Goal: Task Accomplishment & Management: Manage account settings

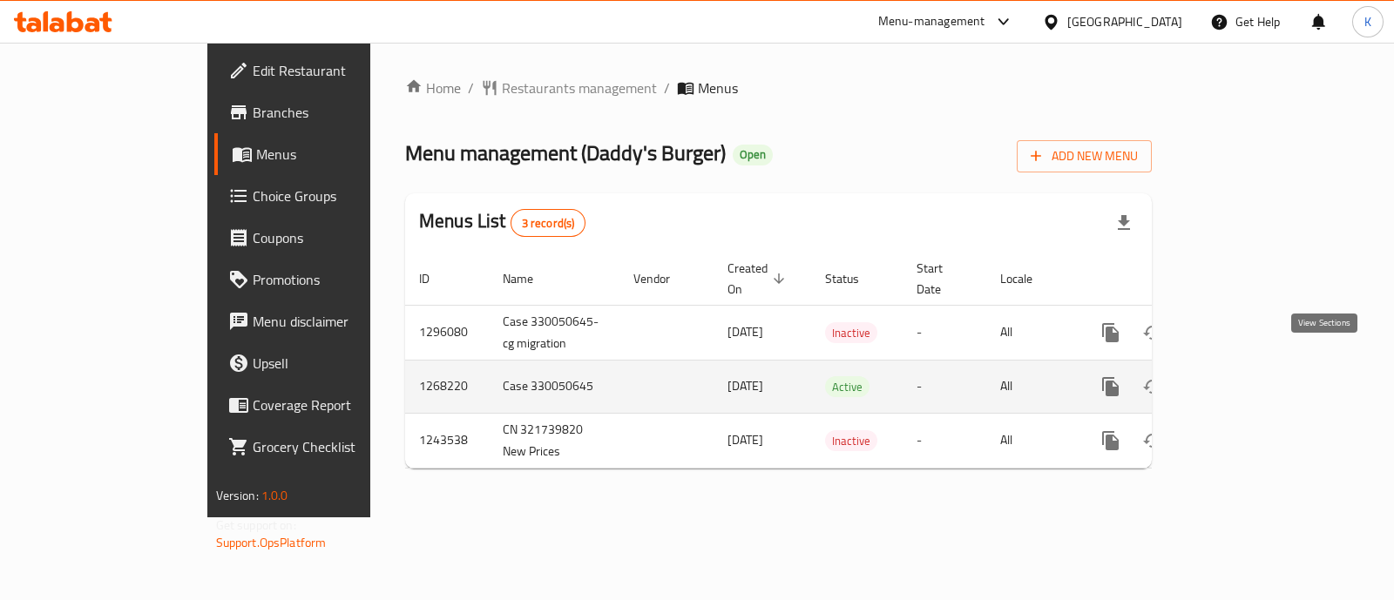
click at [1257, 366] on link "enhanced table" at bounding box center [1236, 387] width 42 height 42
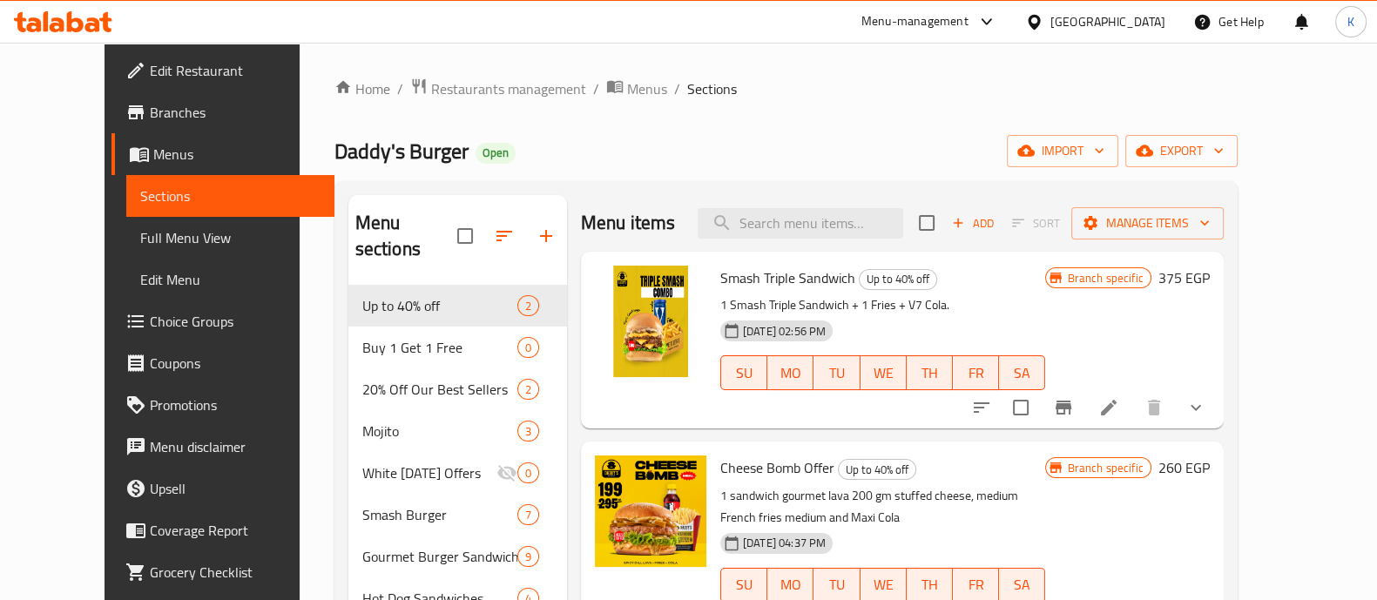
scroll to position [5, 0]
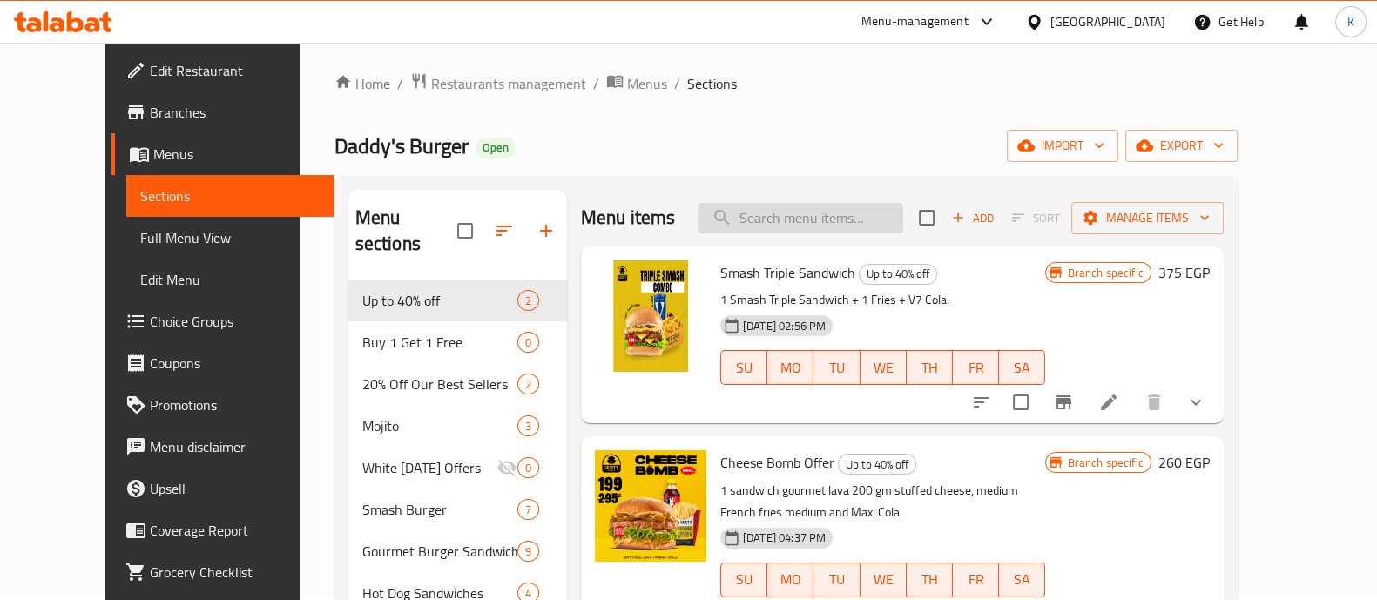
click at [893, 223] on input "search" at bounding box center [801, 218] width 206 height 30
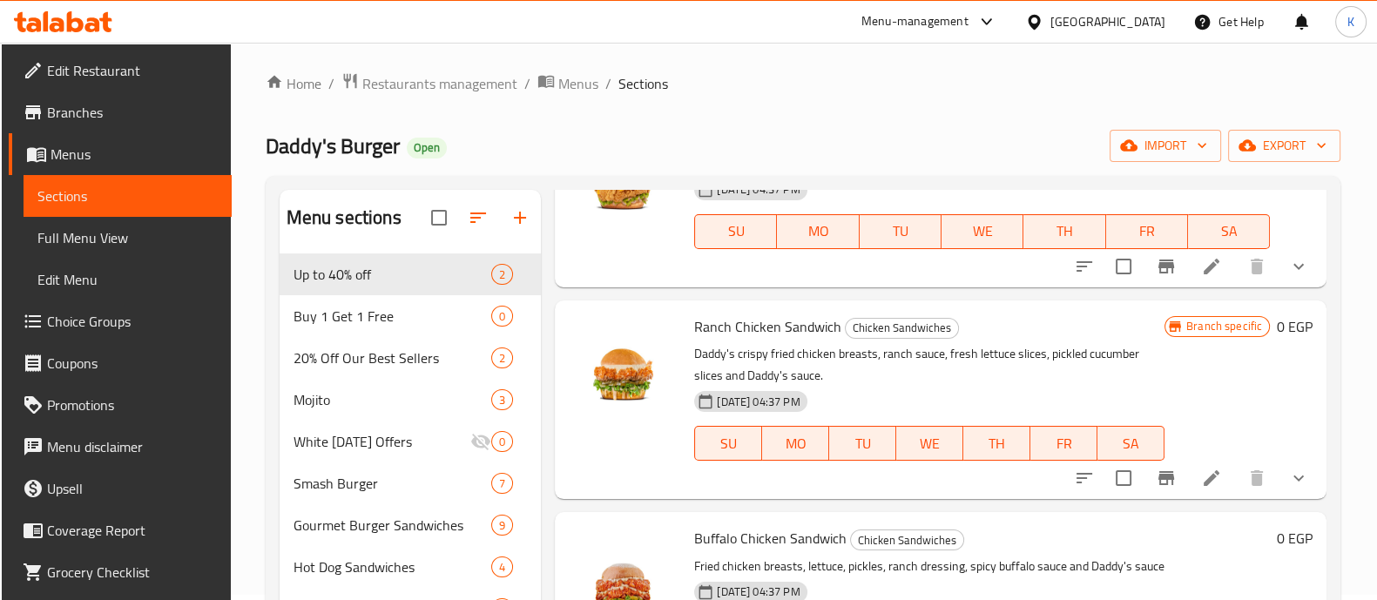
scroll to position [734, 0]
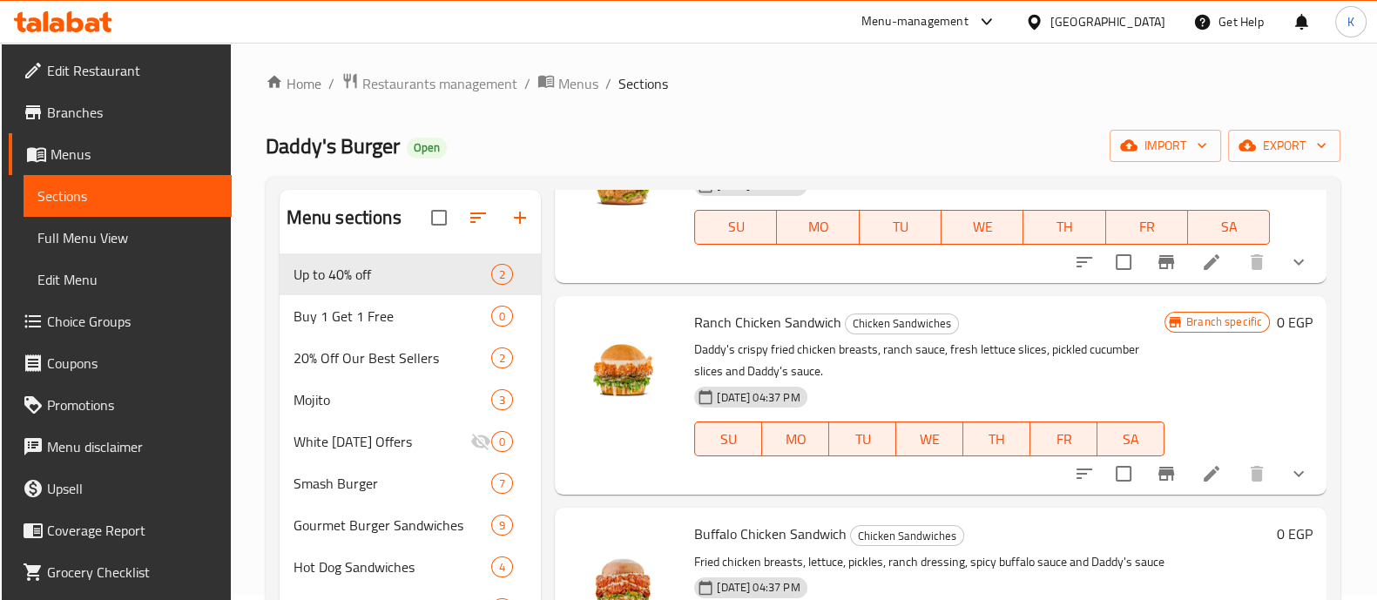
type input "chicken"
click at [1285, 484] on button "show more" at bounding box center [1299, 474] width 42 height 42
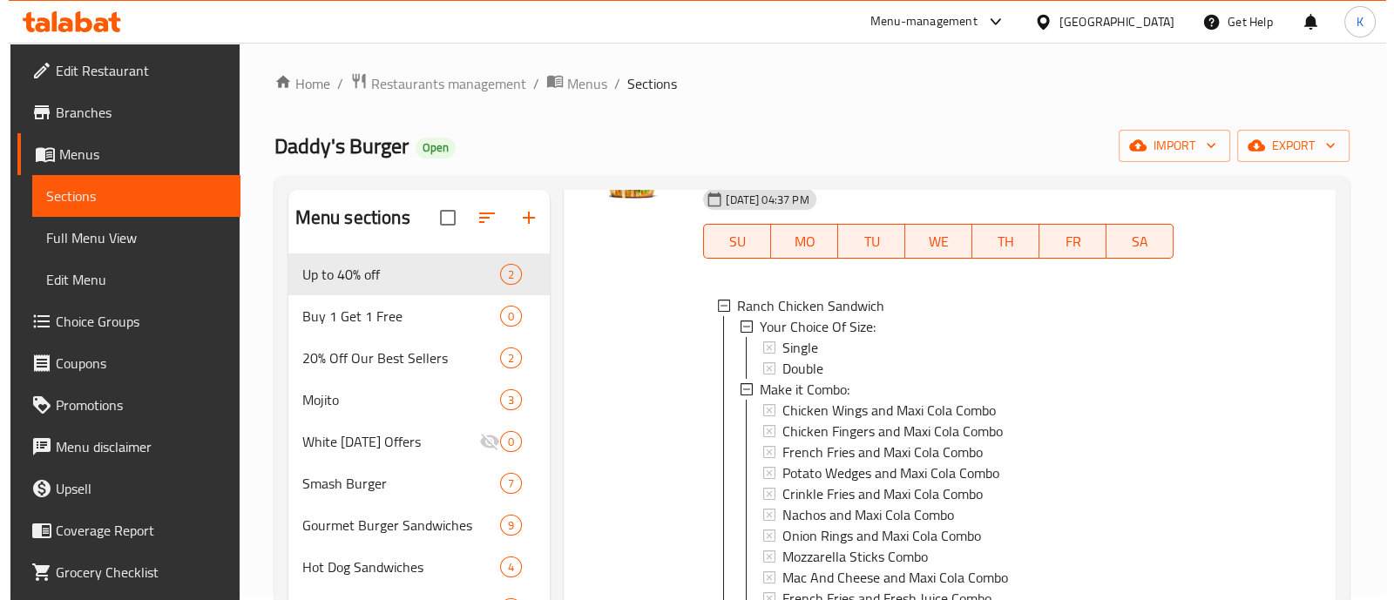
scroll to position [940, 0]
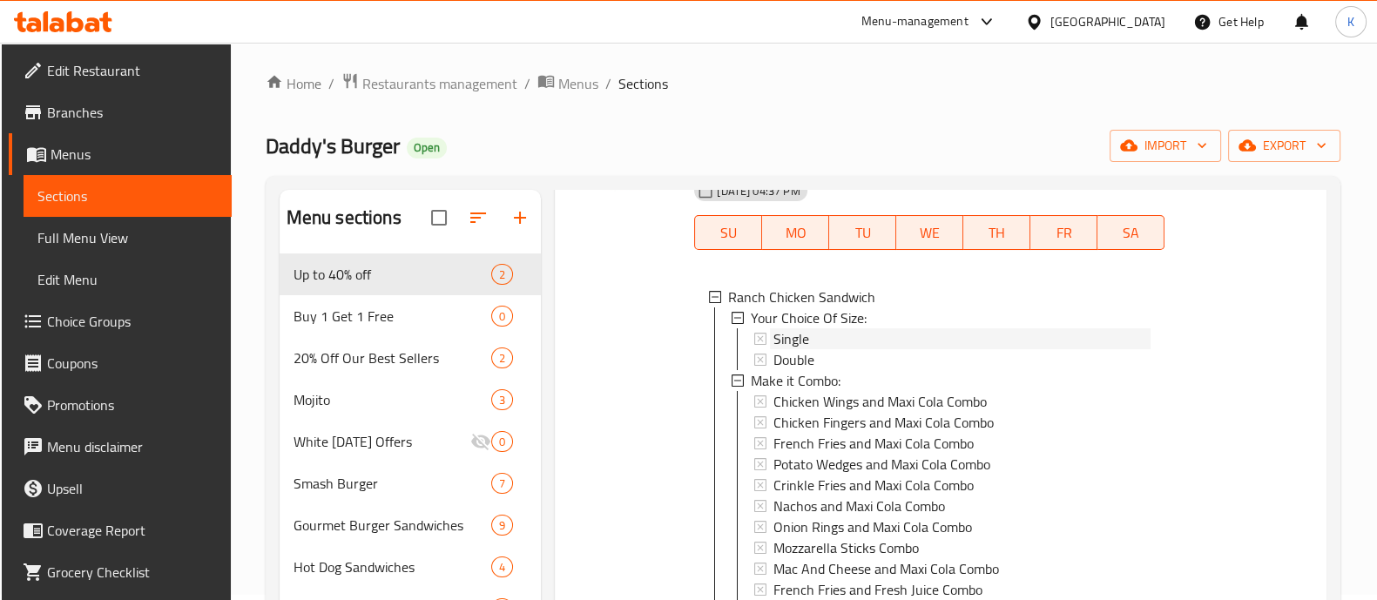
click at [794, 335] on span "Single" at bounding box center [792, 338] width 36 height 21
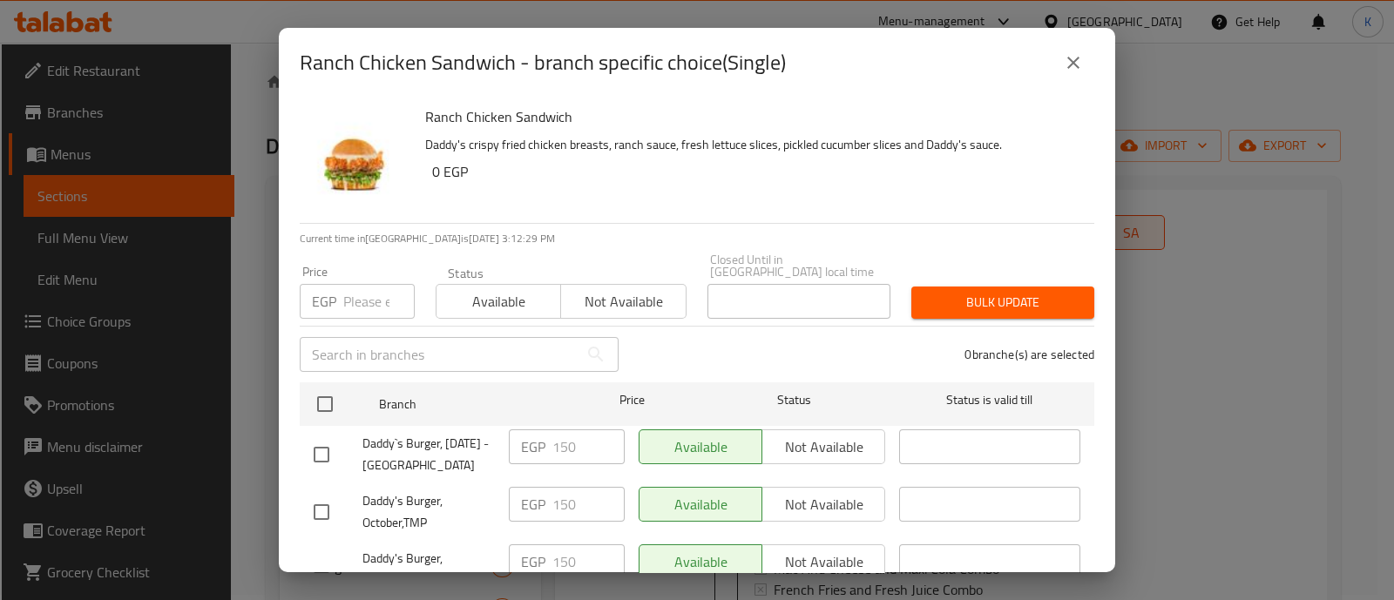
click at [378, 284] on input "number" at bounding box center [378, 301] width 71 height 35
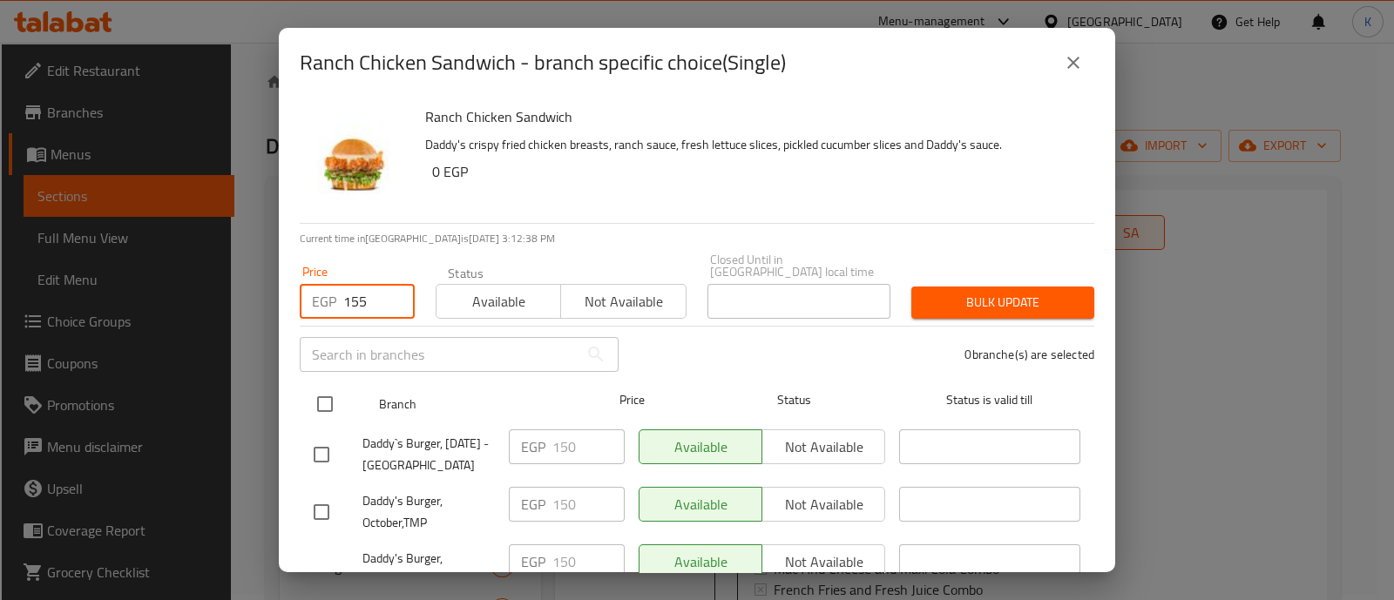
type input "155"
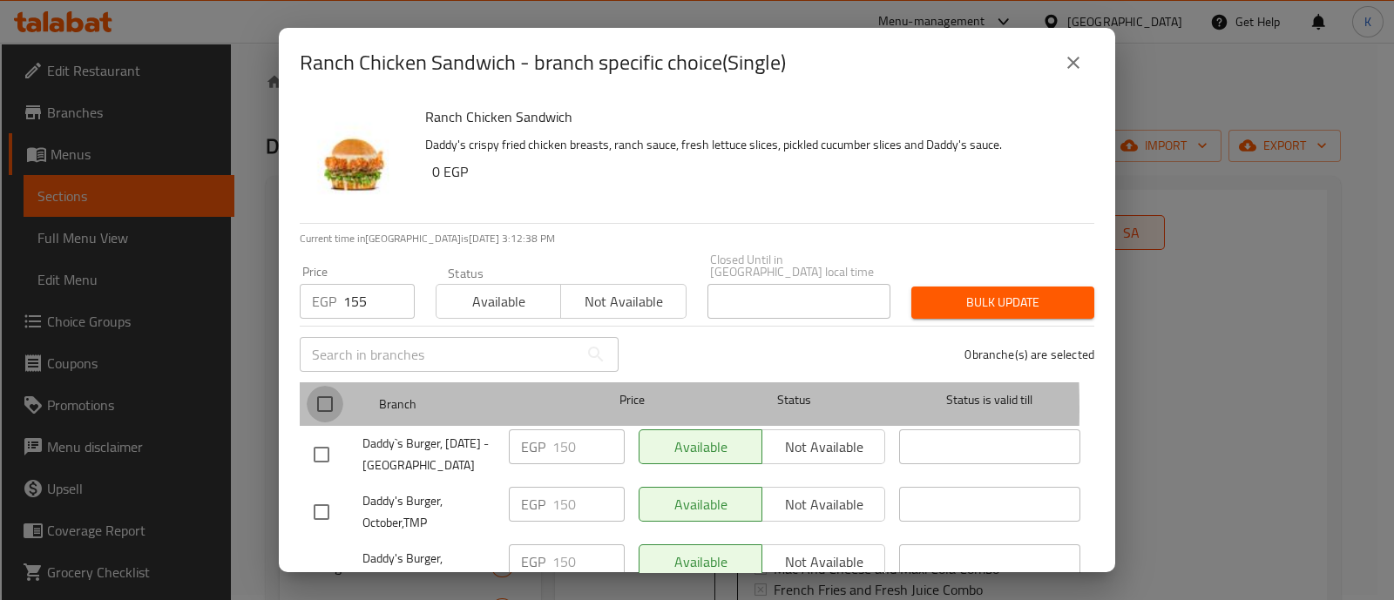
click at [317, 396] on input "checkbox" at bounding box center [325, 404] width 37 height 37
checkbox input "true"
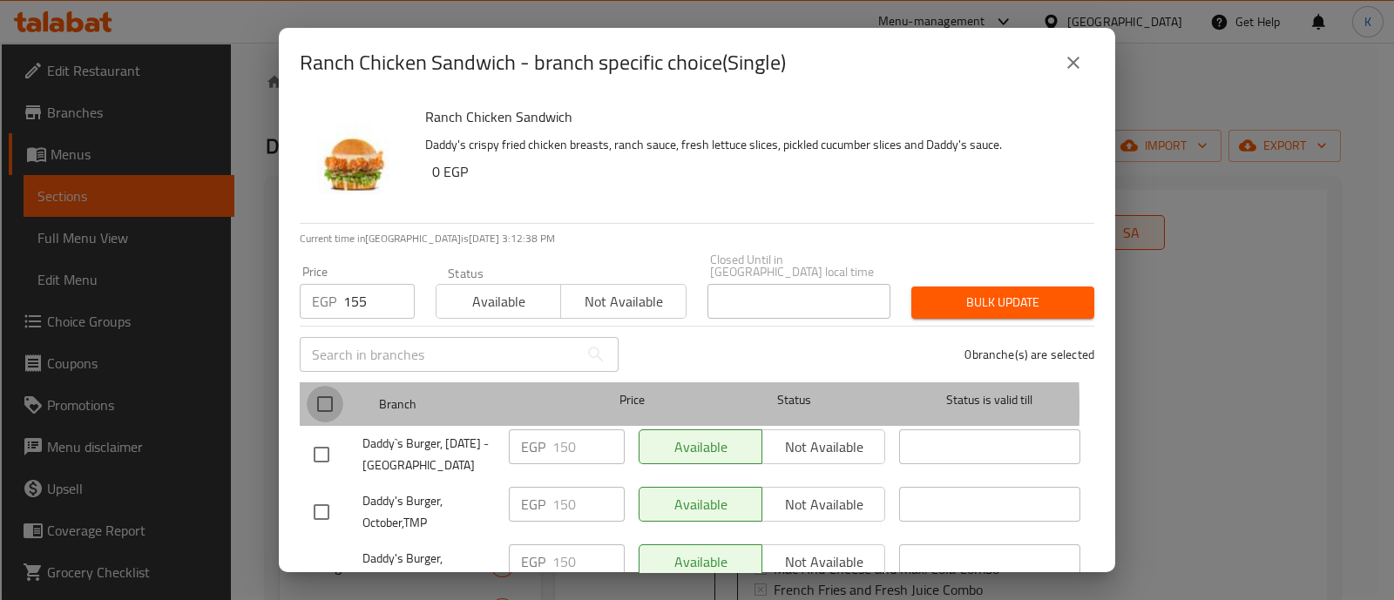
checkbox input "true"
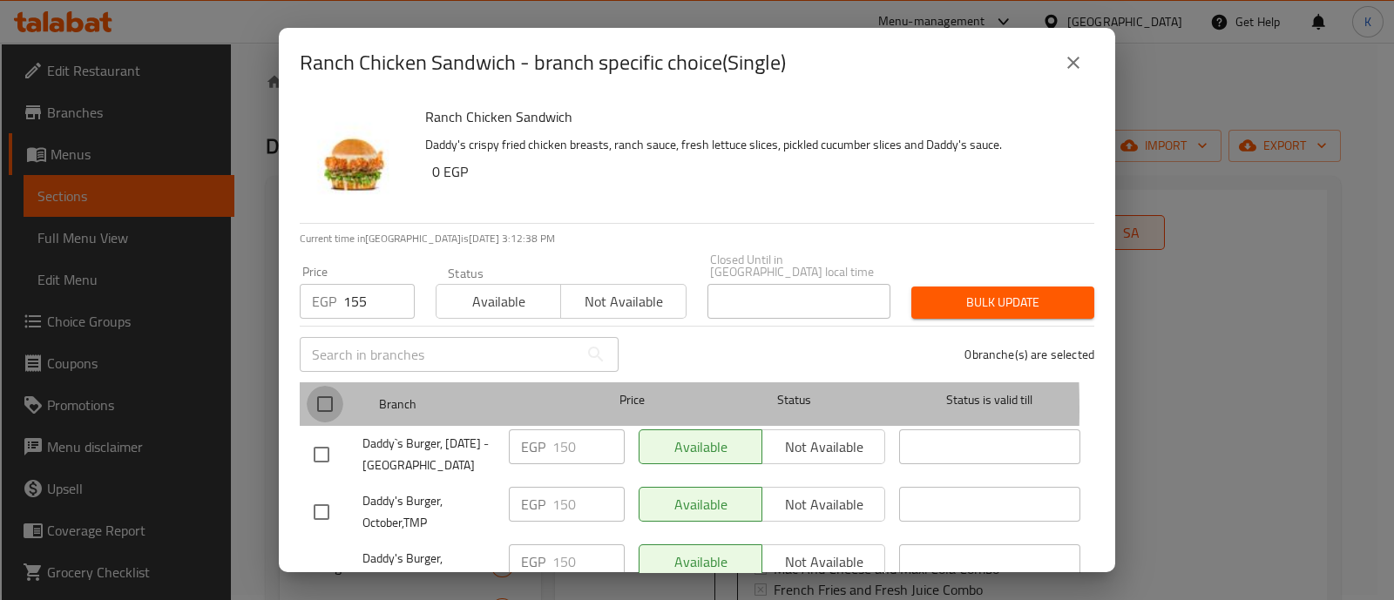
checkbox input "true"
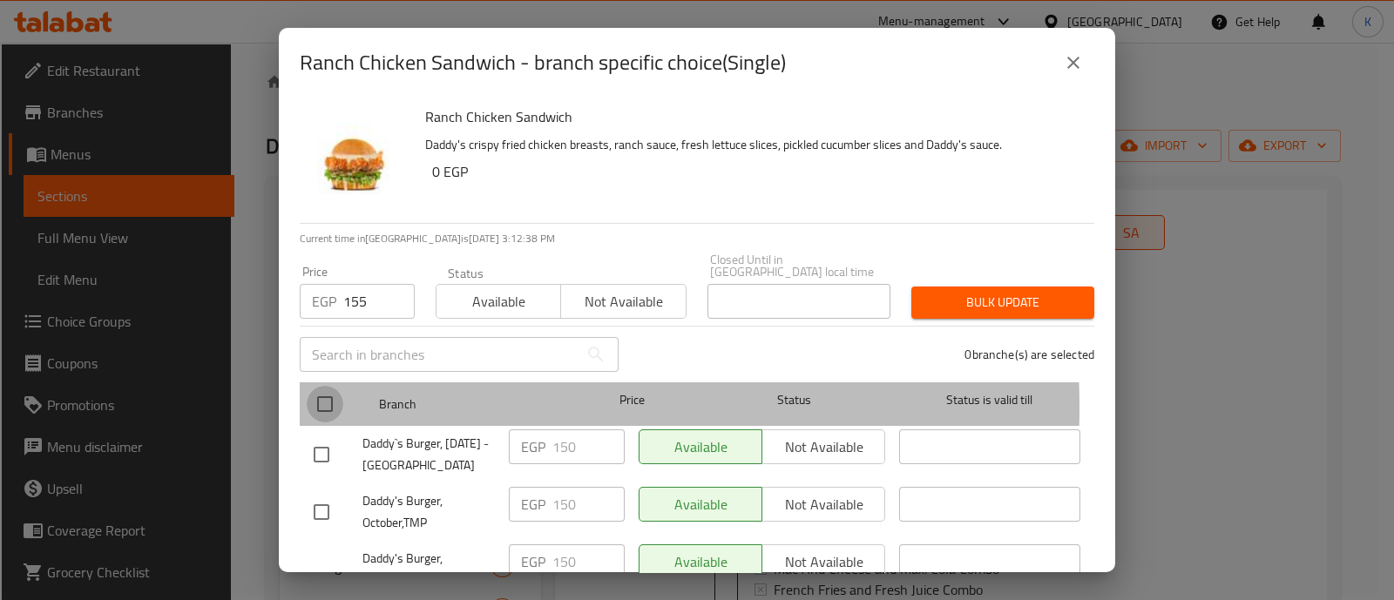
checkbox input "true"
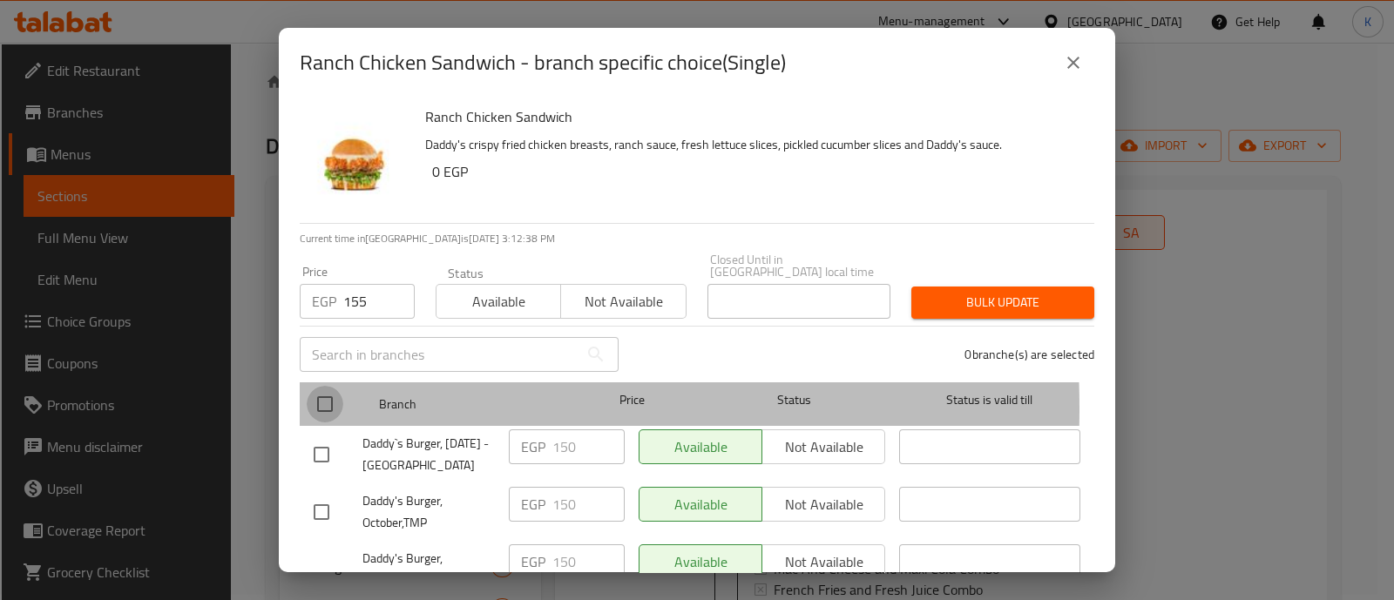
checkbox input "true"
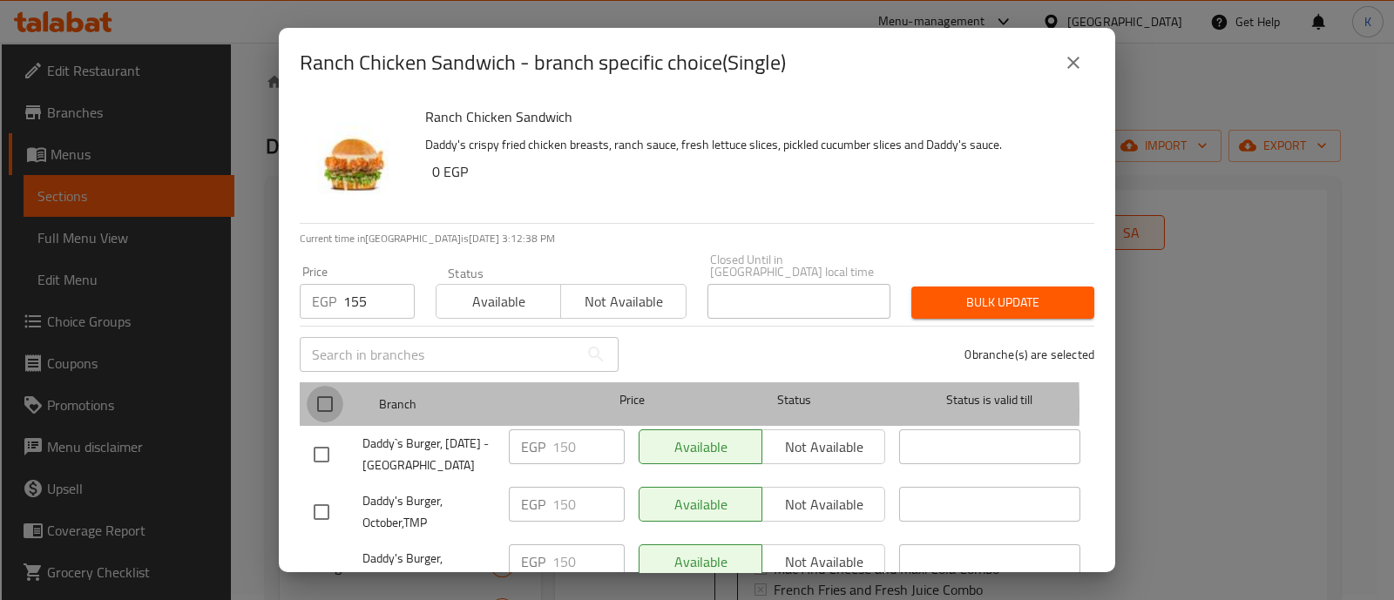
checkbox input "true"
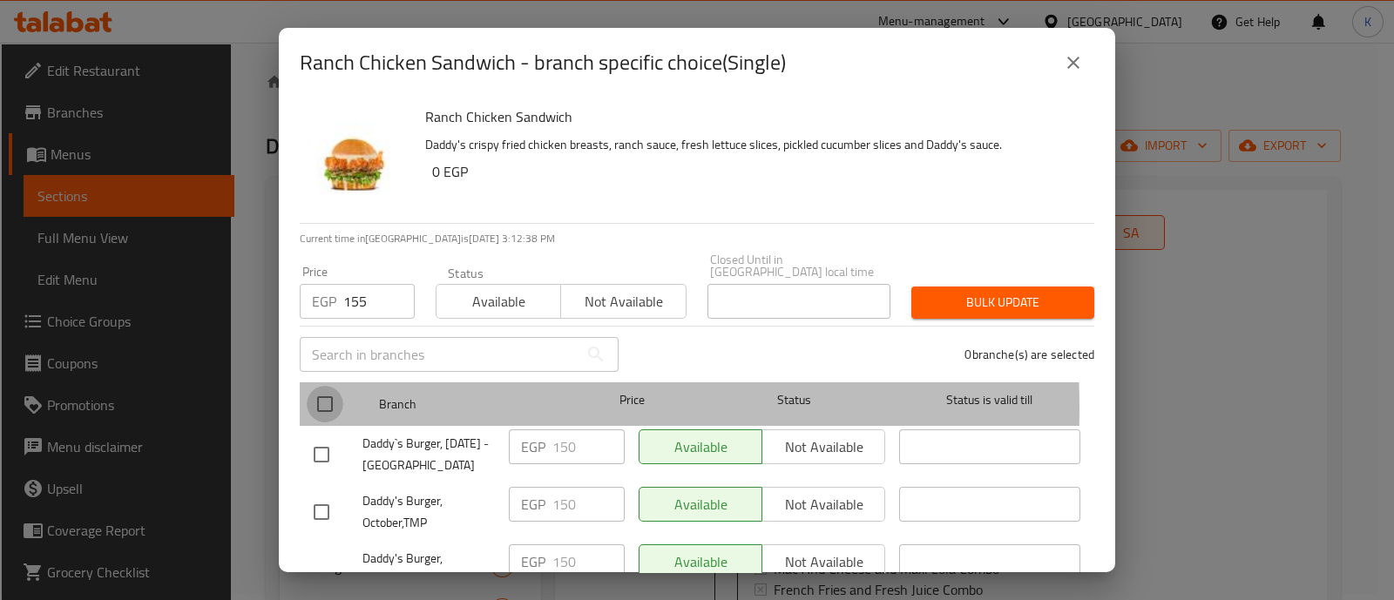
checkbox input "true"
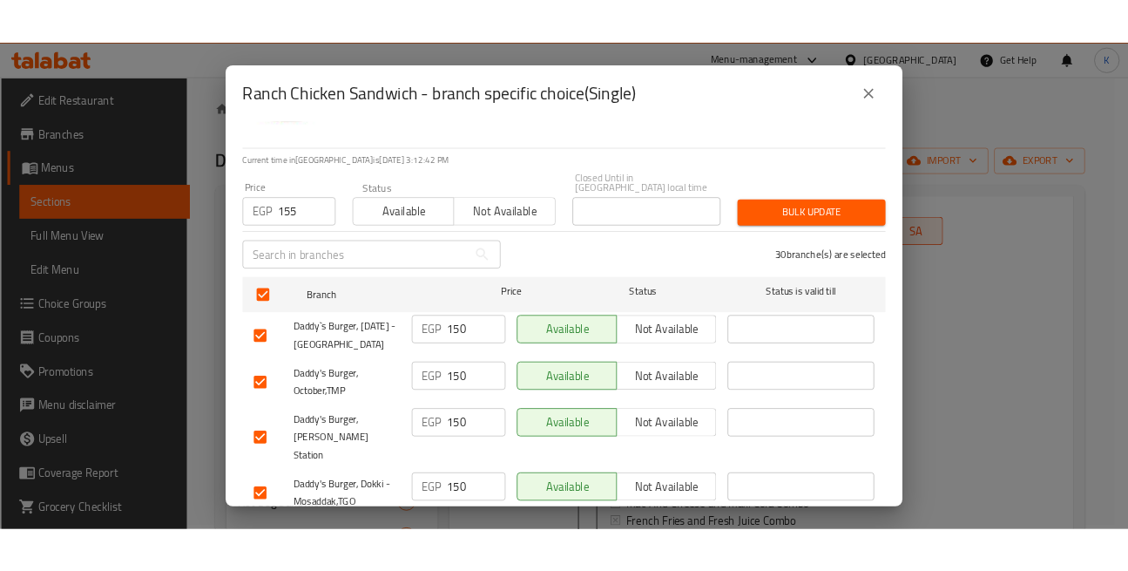
scroll to position [0, 0]
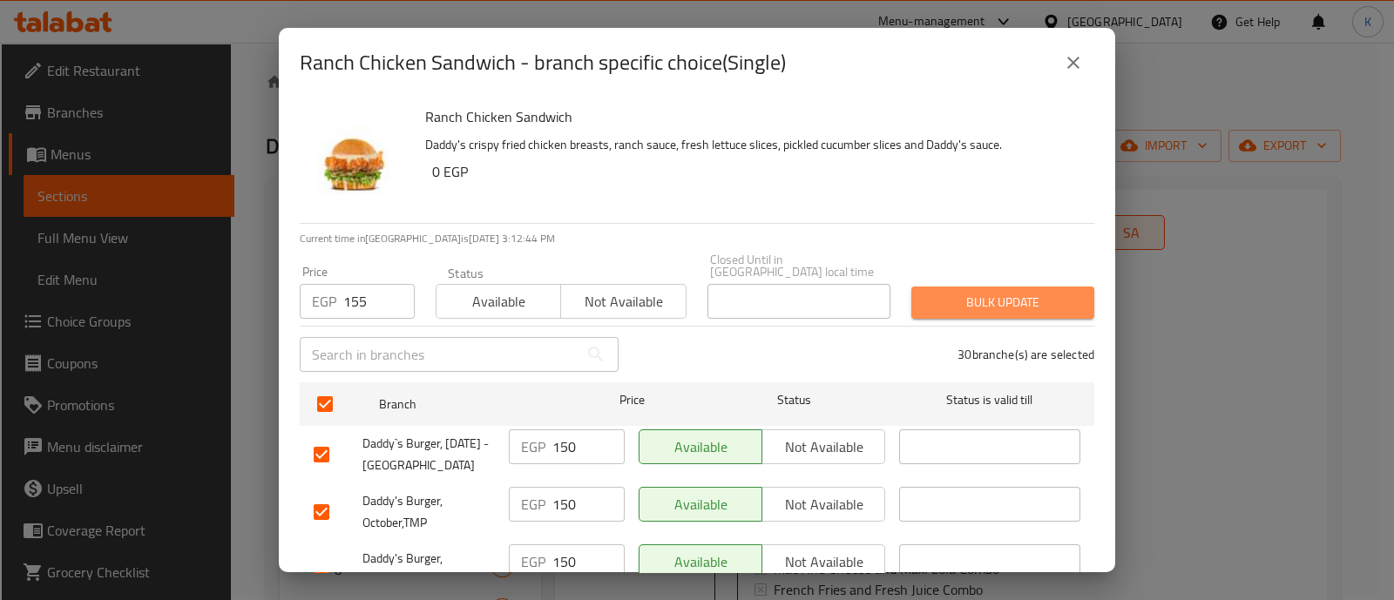
click at [994, 292] on span "Bulk update" at bounding box center [1002, 303] width 155 height 22
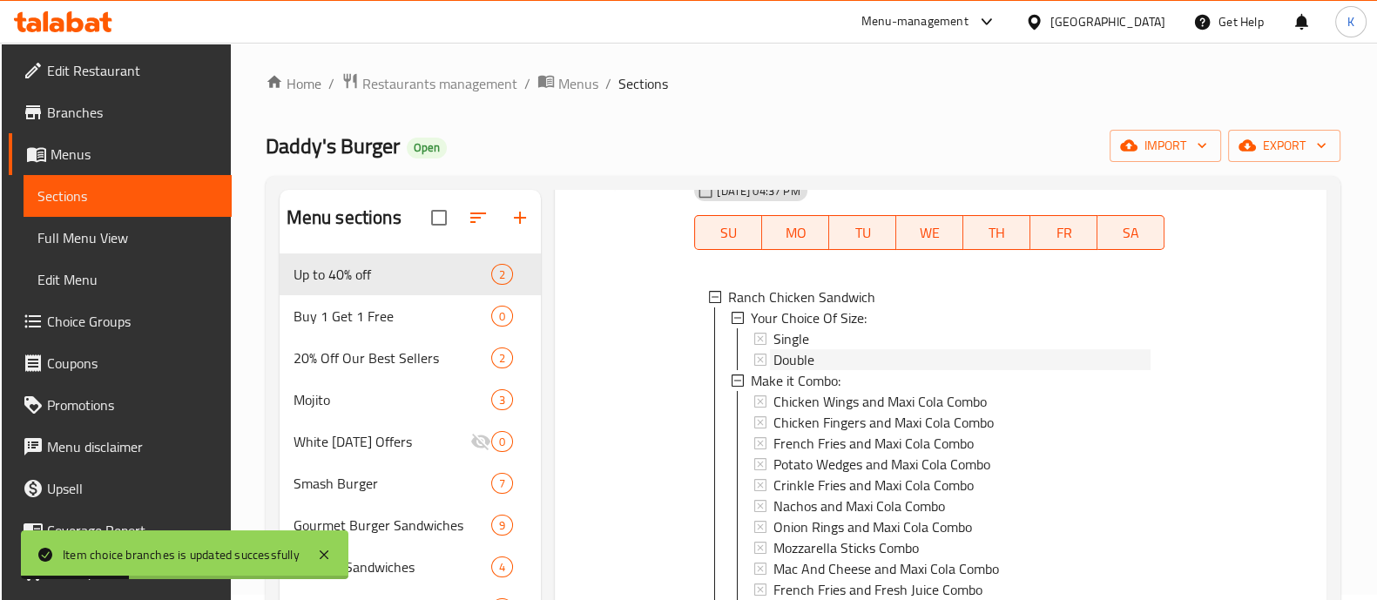
click at [897, 360] on div "Double" at bounding box center [962, 359] width 377 height 21
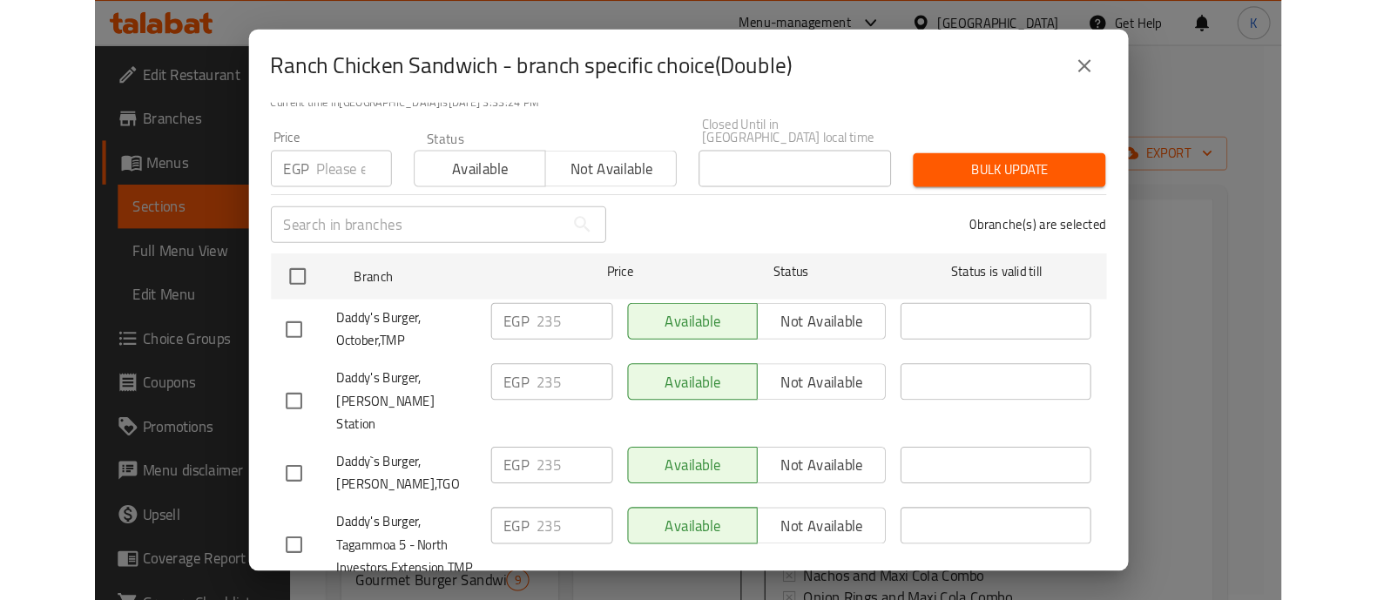
scroll to position [143, 0]
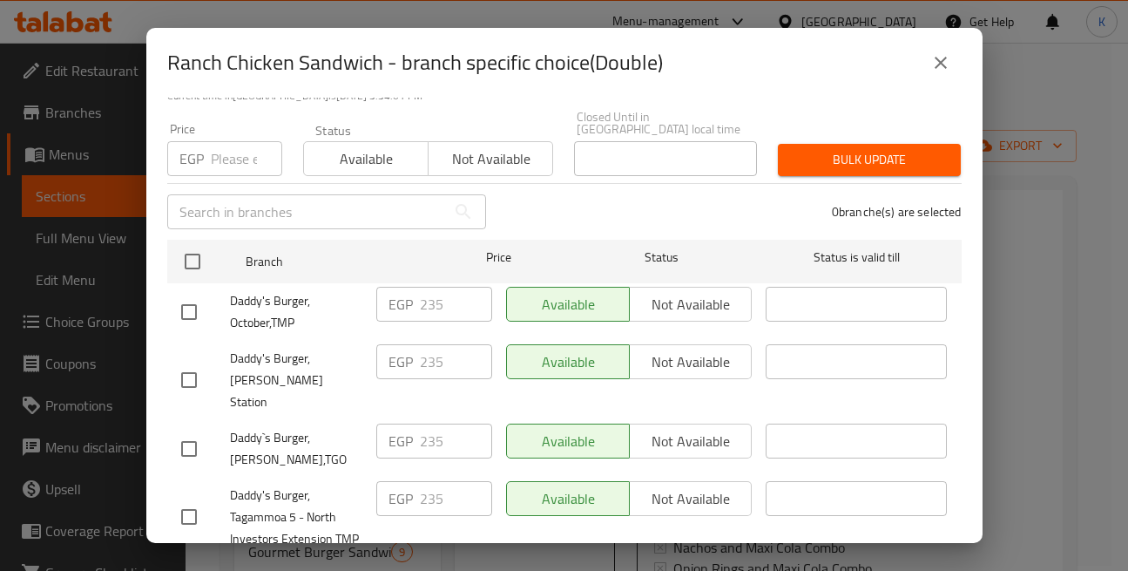
click at [238, 159] on input "number" at bounding box center [246, 158] width 71 height 35
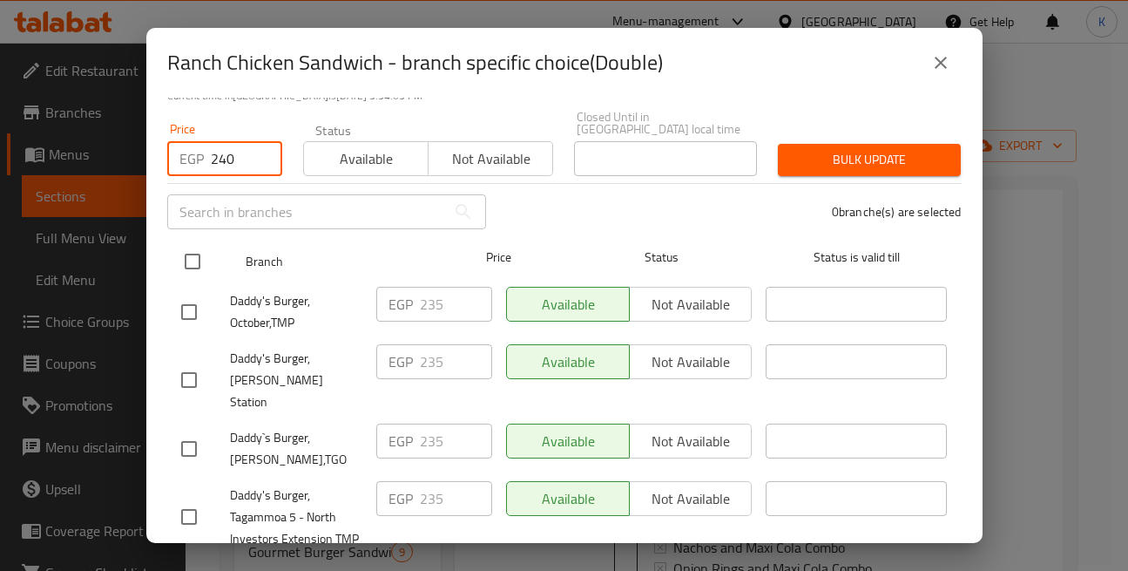
type input "240"
click at [190, 243] on input "checkbox" at bounding box center [192, 261] width 37 height 37
checkbox input "true"
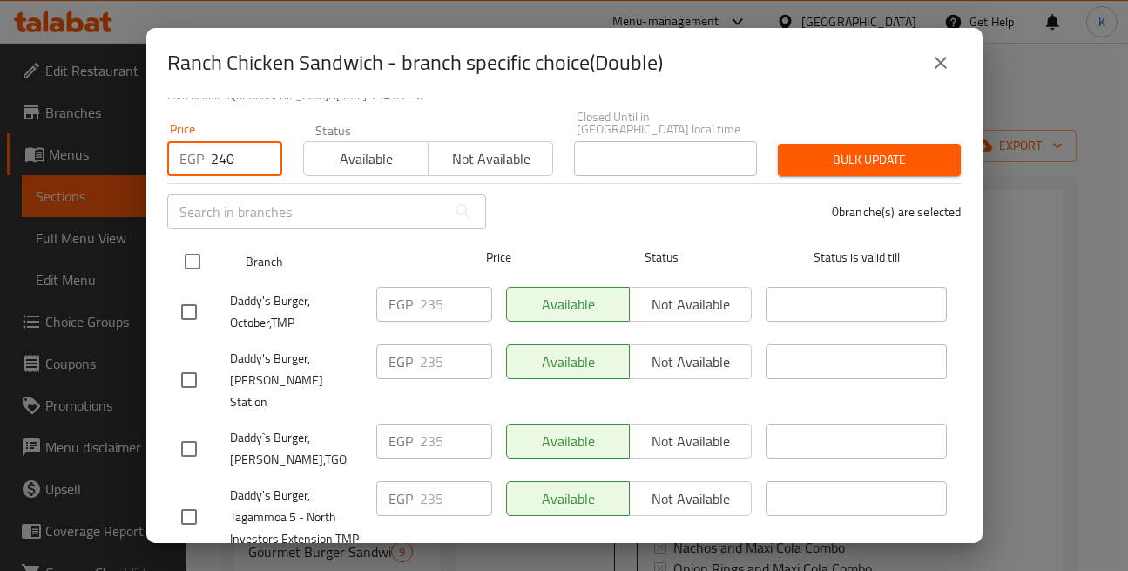
checkbox input "true"
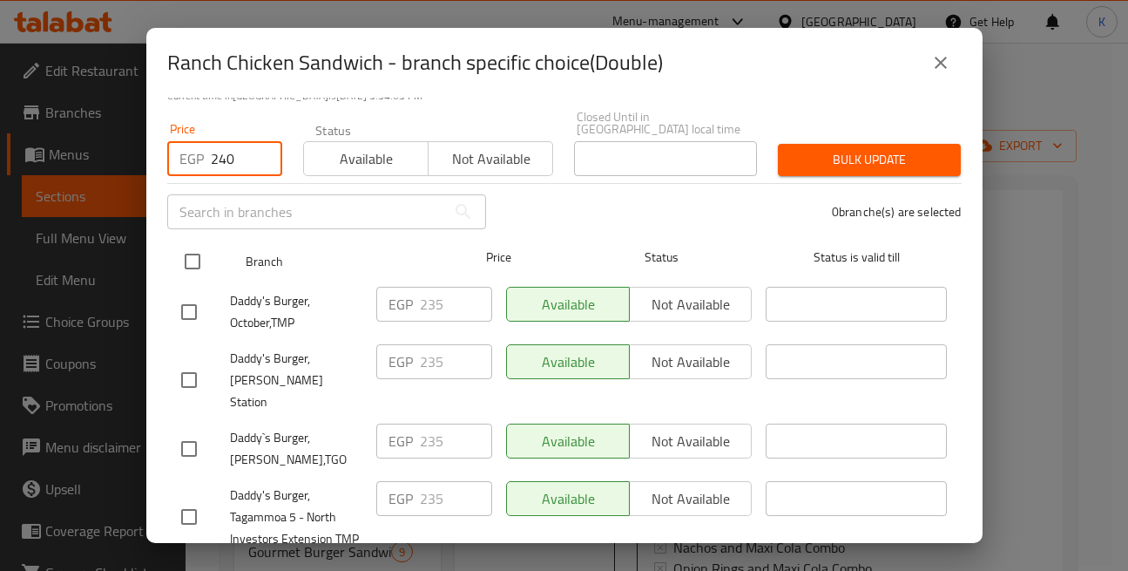
checkbox input "true"
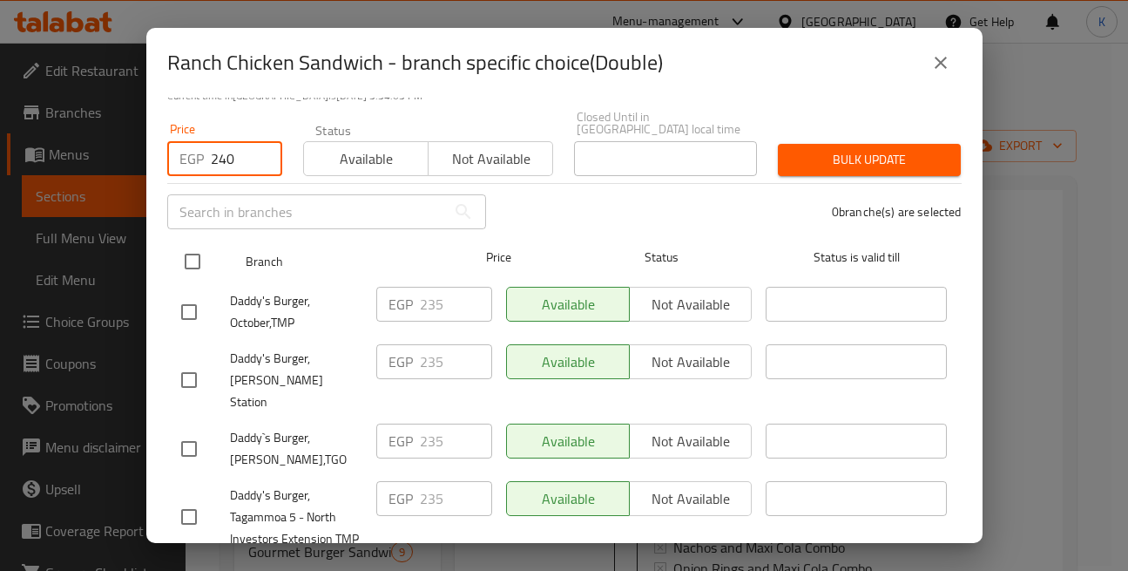
checkbox input "true"
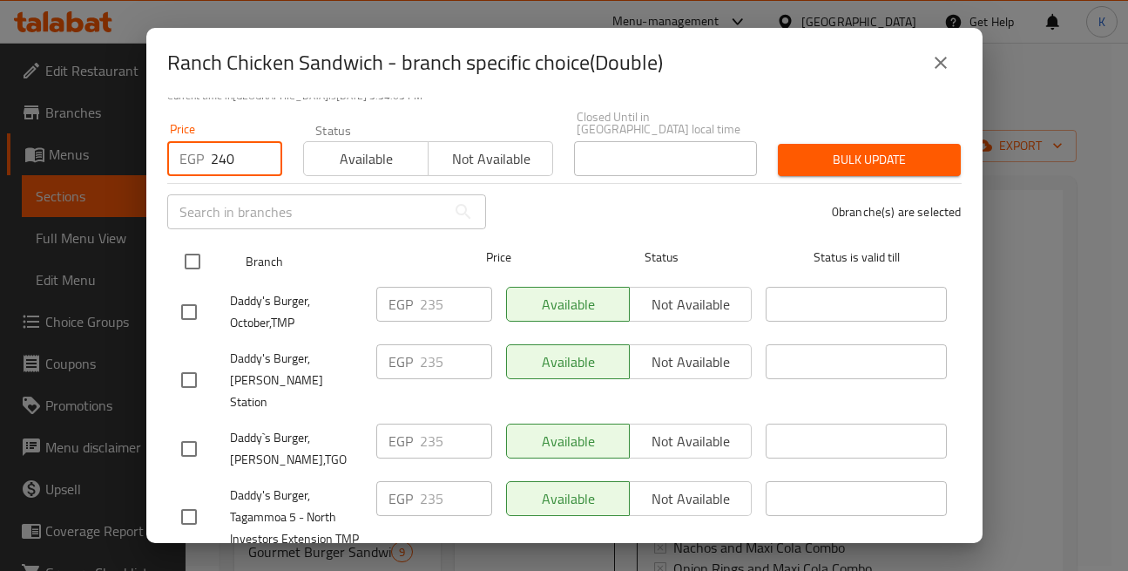
checkbox input "true"
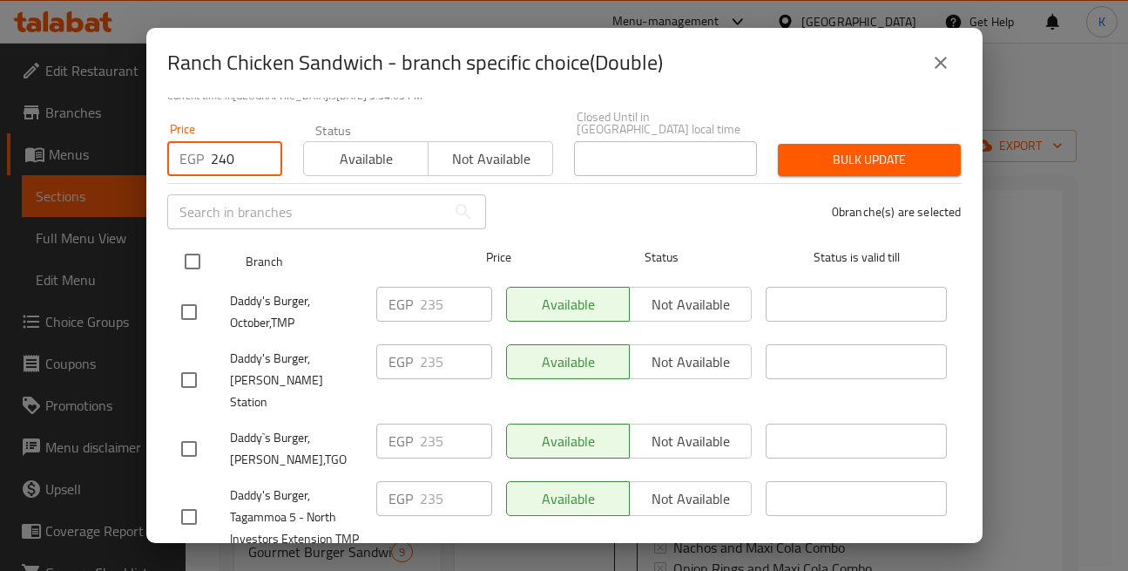
checkbox input "true"
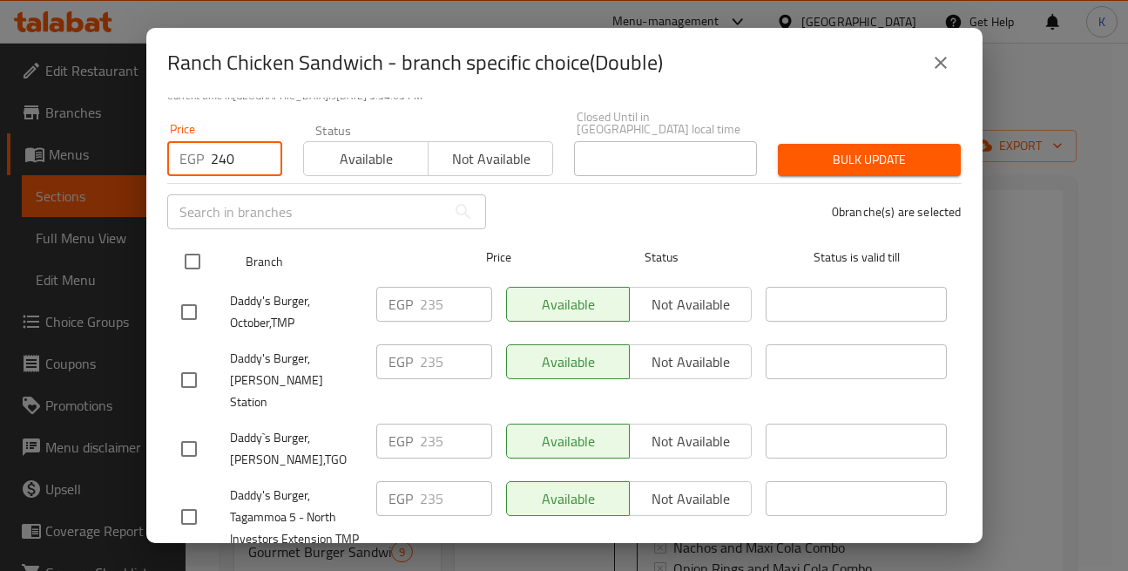
checkbox input "true"
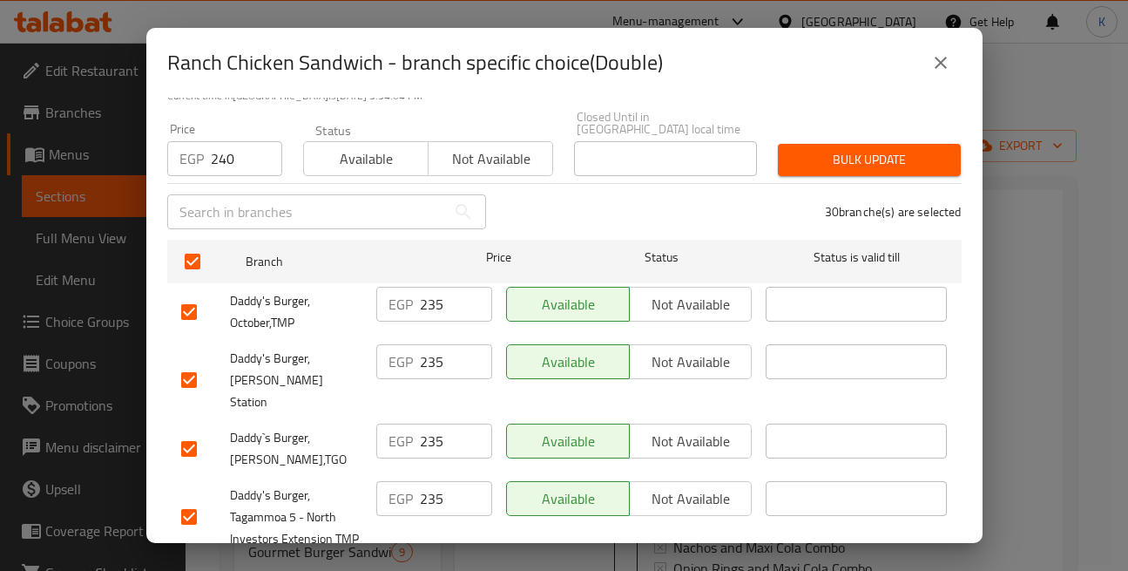
click at [843, 162] on button "Bulk update" at bounding box center [869, 160] width 183 height 32
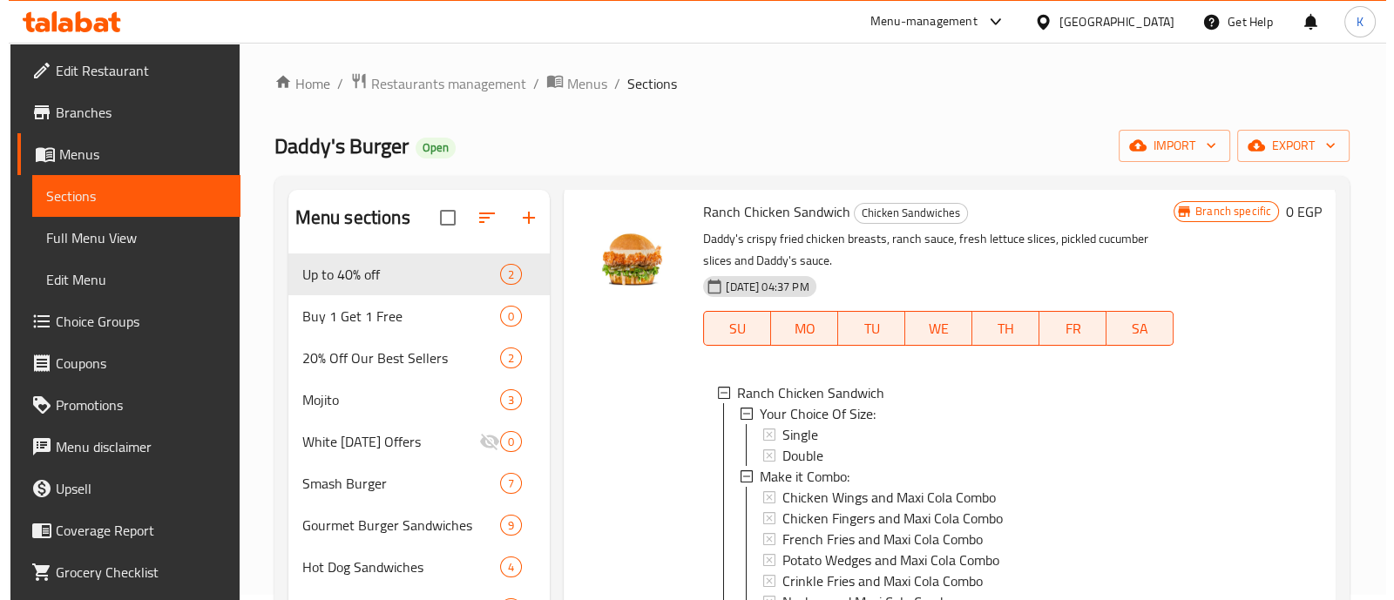
scroll to position [916, 0]
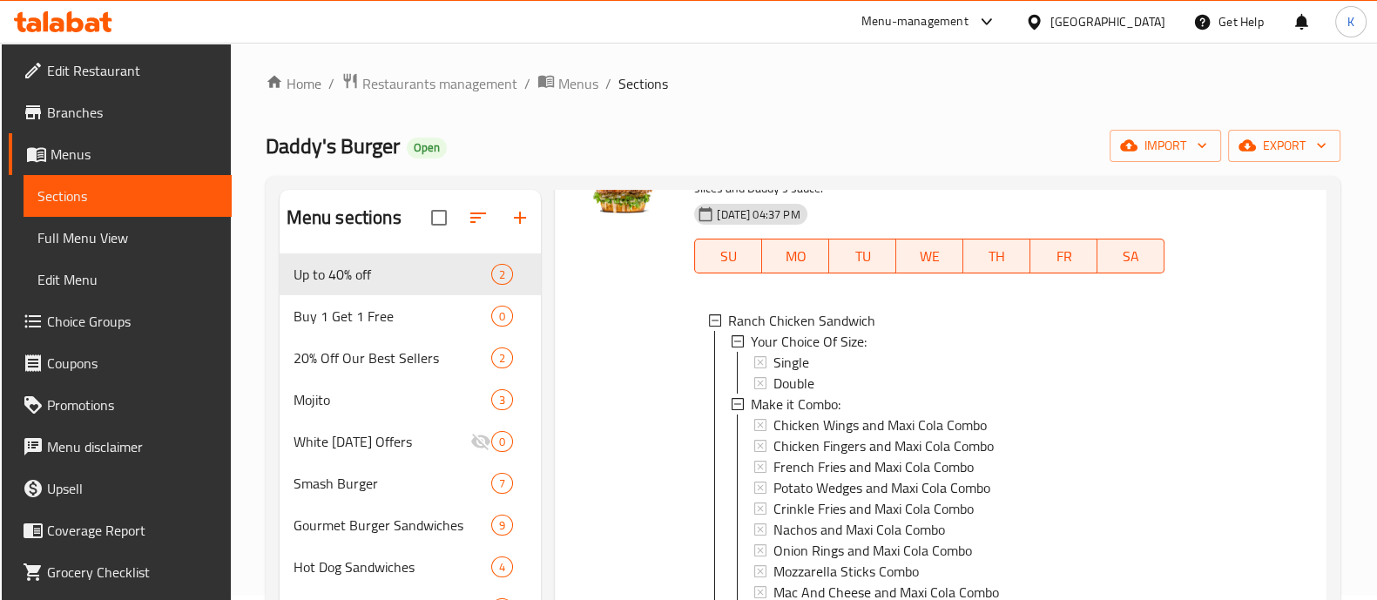
click at [871, 384] on div "Double" at bounding box center [962, 383] width 377 height 21
